Goal: Check status: Check status

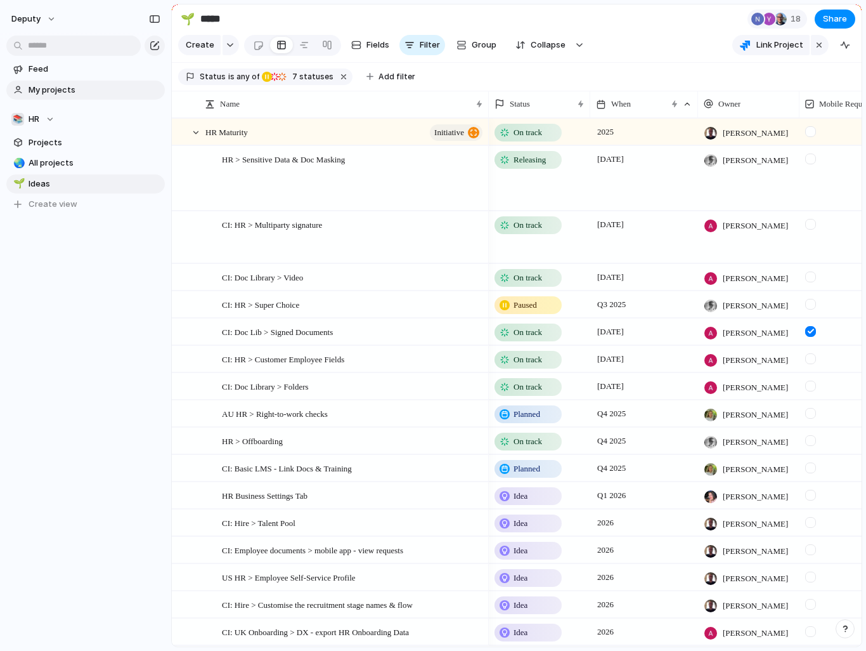
click at [58, 84] on span "My projects" at bounding box center [95, 90] width 132 height 13
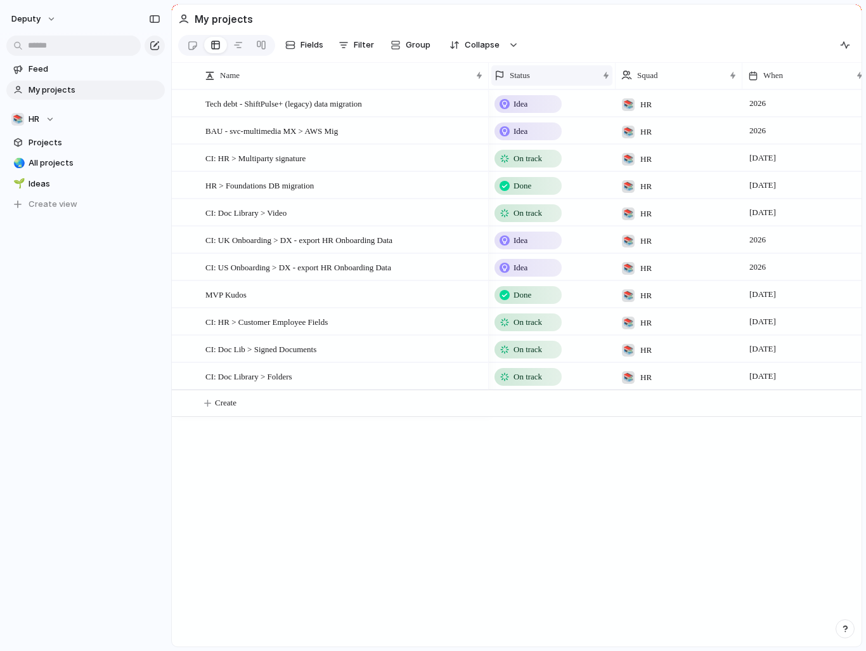
click at [566, 72] on div "Status" at bounding box center [546, 75] width 103 height 13
click at [536, 142] on span "Sort ascending" at bounding box center [547, 144] width 62 height 13
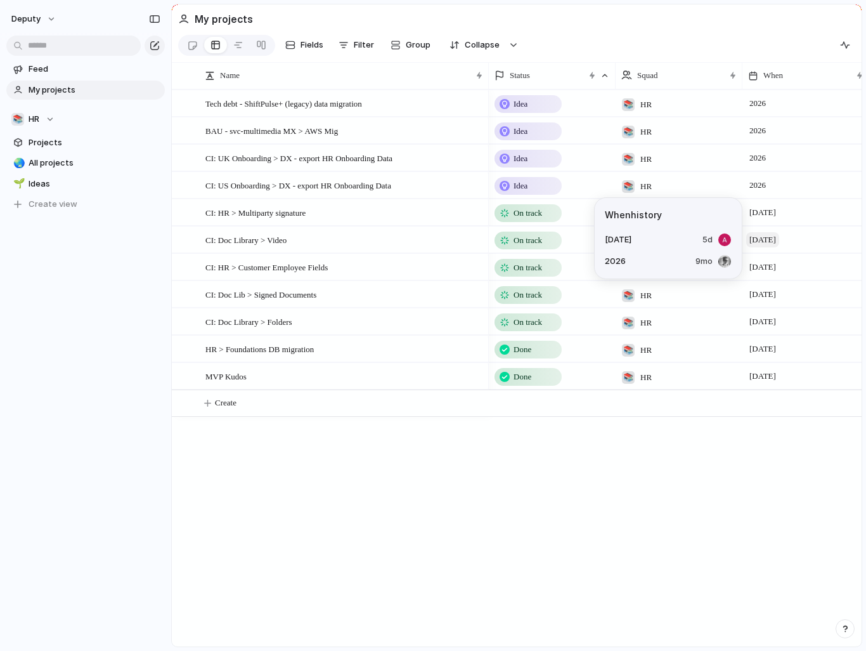
click at [779, 242] on span "[DATE]" at bounding box center [762, 239] width 33 height 15
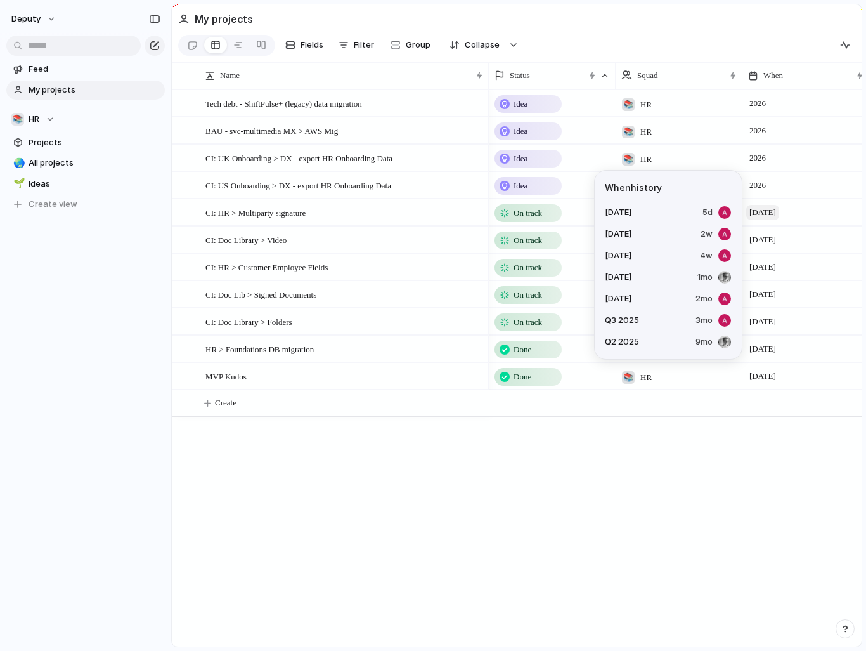
click at [768, 209] on span "[DATE]" at bounding box center [762, 212] width 33 height 15
